Goal: Transaction & Acquisition: Obtain resource

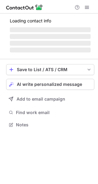
scroll to position [113, 98]
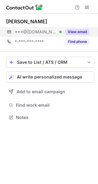
click at [84, 32] on button "View email" at bounding box center [77, 32] width 24 height 6
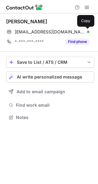
click at [86, 31] on span at bounding box center [86, 31] width 5 height 5
